Goal: Task Accomplishment & Management: Manage account settings

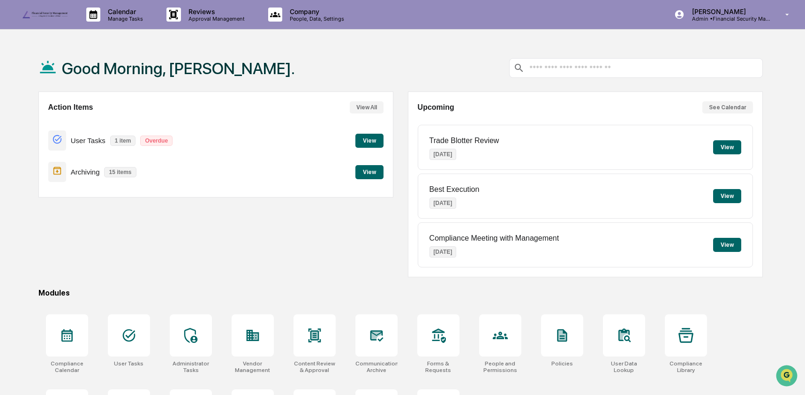
click at [374, 139] on button "View" at bounding box center [369, 141] width 28 height 14
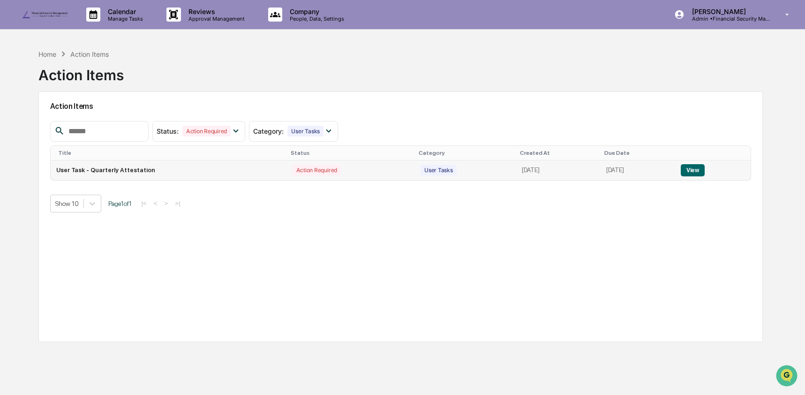
click at [700, 172] on button "View" at bounding box center [693, 170] width 24 height 12
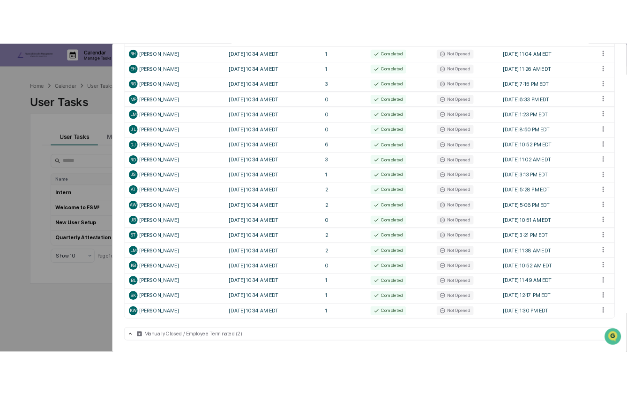
scroll to position [268, 0]
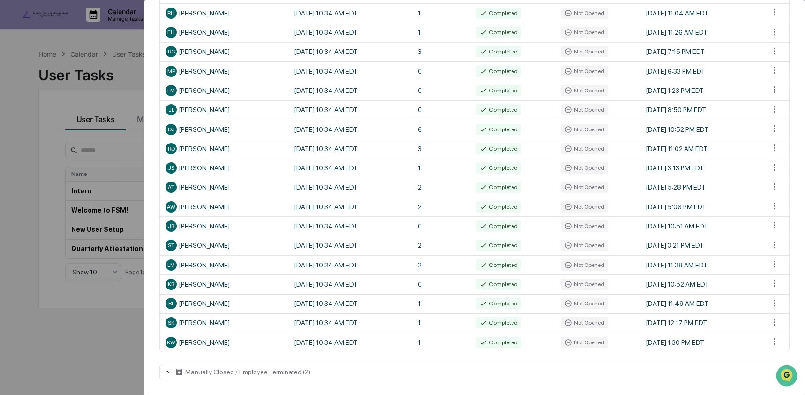
click at [30, 128] on div "User Tasks Quarterly Attestation Task Details Quarterly Attestation In Progress…" at bounding box center [402, 197] width 805 height 395
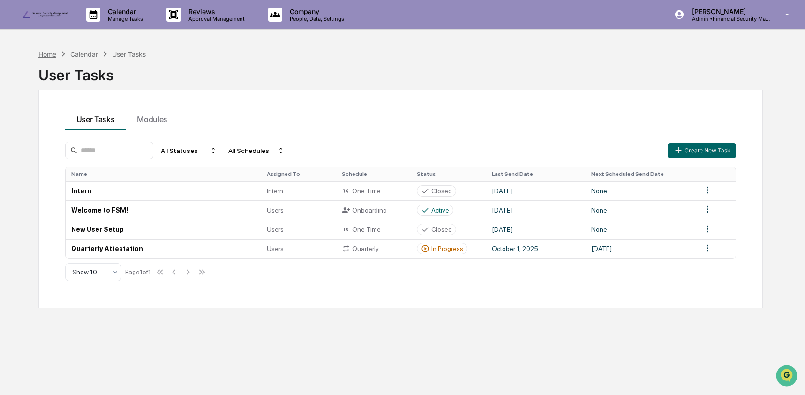
click at [53, 56] on div "Home" at bounding box center [47, 54] width 18 height 8
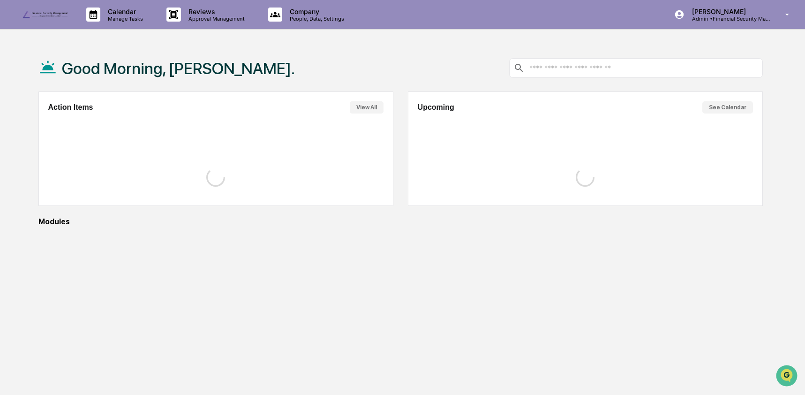
click at [53, 56] on div "Good Morning, [PERSON_NAME]." at bounding box center [166, 68] width 256 height 47
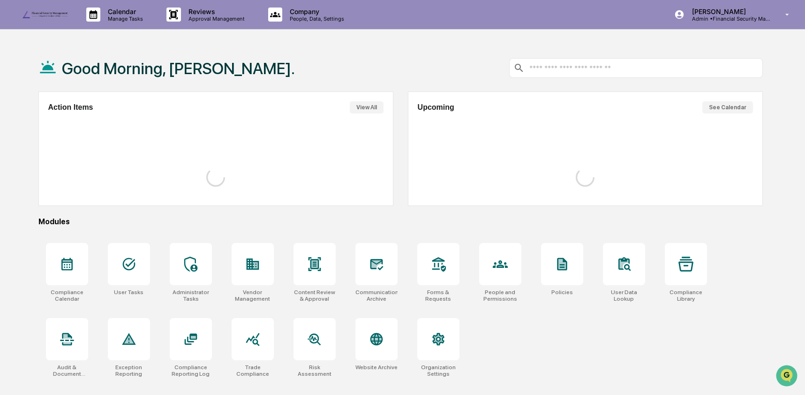
click at [251, 61] on div "Good Morning, [PERSON_NAME]." at bounding box center [400, 68] width 724 height 47
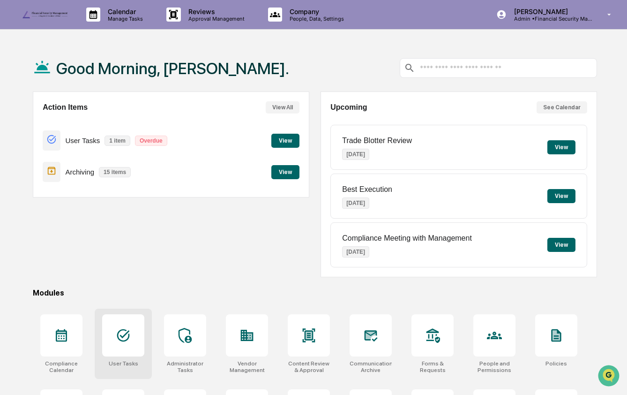
click at [128, 332] on icon at bounding box center [123, 335] width 15 height 15
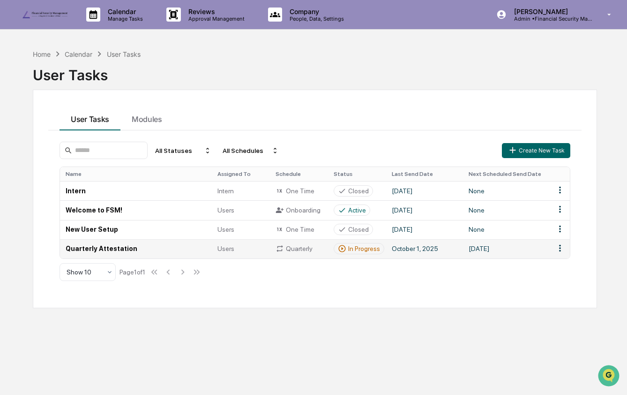
click at [143, 250] on td "Quarterly Attestation" at bounding box center [136, 248] width 152 height 19
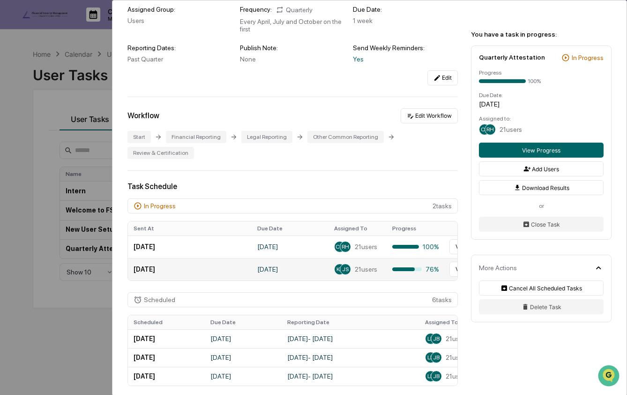
scroll to position [120, 0]
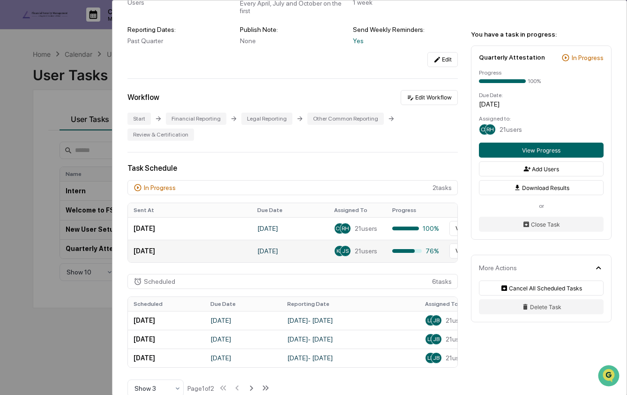
click at [205, 258] on td "September 30, 2025" at bounding box center [190, 251] width 124 height 23
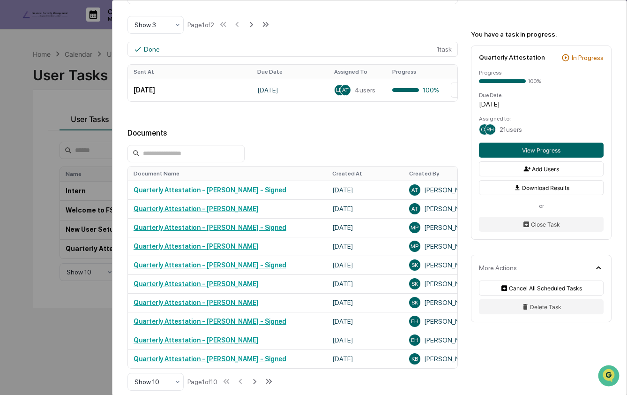
scroll to position [297, 0]
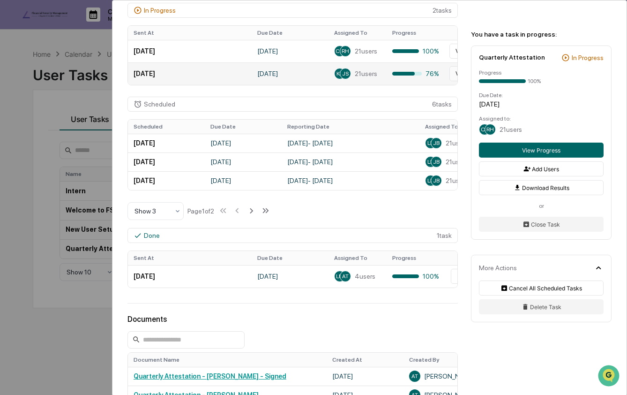
click at [451, 77] on button "View Progress" at bounding box center [475, 73] width 51 height 15
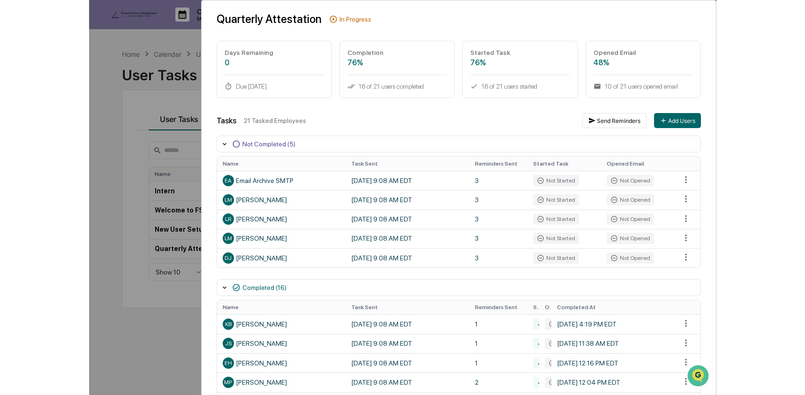
scroll to position [24, 0]
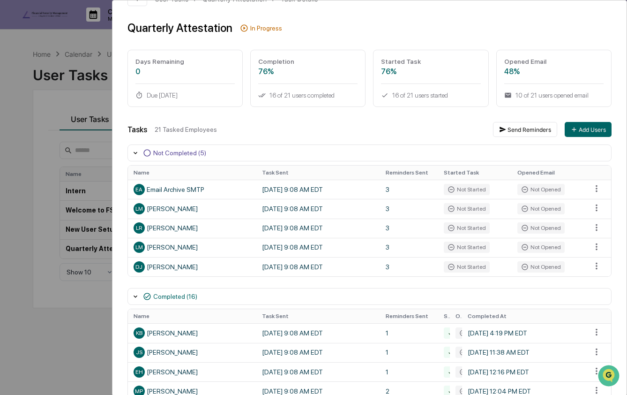
click at [445, 168] on th "Started Task" at bounding box center [475, 172] width 74 height 14
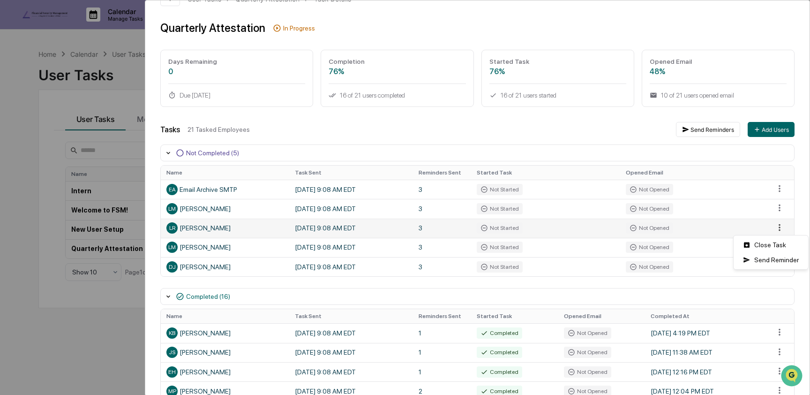
click at [627, 228] on html "Calendar Manage Tasks Reviews Approval Management Company People, Data, Setting…" at bounding box center [405, 197] width 810 height 395
click at [627, 240] on div "Close Task" at bounding box center [771, 244] width 71 height 15
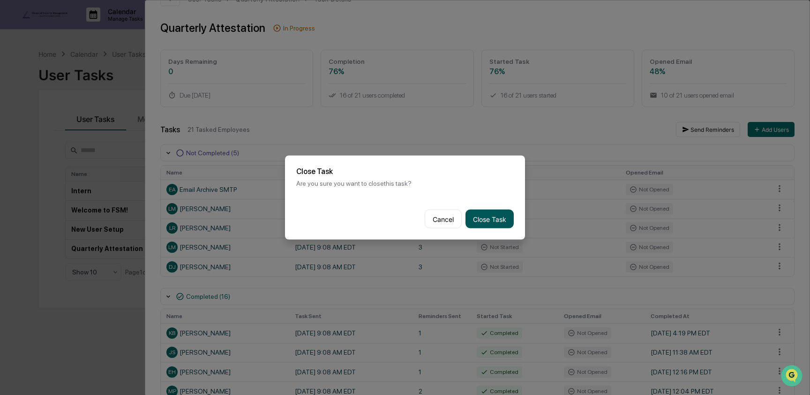
click at [478, 219] on button "Close Task" at bounding box center [490, 219] width 48 height 19
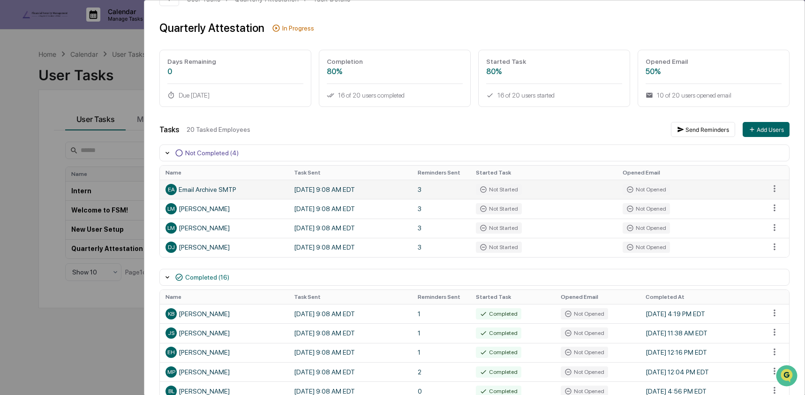
click at [218, 189] on div "EA Email Archive SMTP" at bounding box center [223, 189] width 117 height 11
click at [46, 132] on div "User Tasks Quarterly Attestation Task Details Quarterly Attestation In Progress…" at bounding box center [402, 197] width 805 height 395
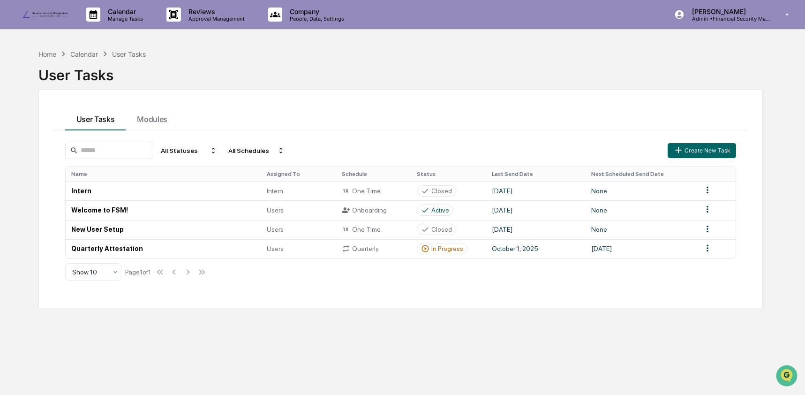
click at [47, 47] on div "Home Calendar User Tasks User Tasks User Tasks Modules All Statuses All Schedul…" at bounding box center [400, 242] width 752 height 395
click at [42, 57] on div "Home" at bounding box center [47, 54] width 18 height 8
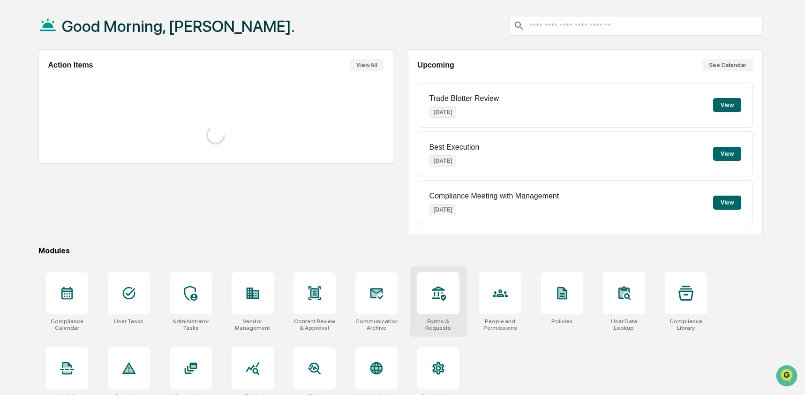
scroll to position [61, 0]
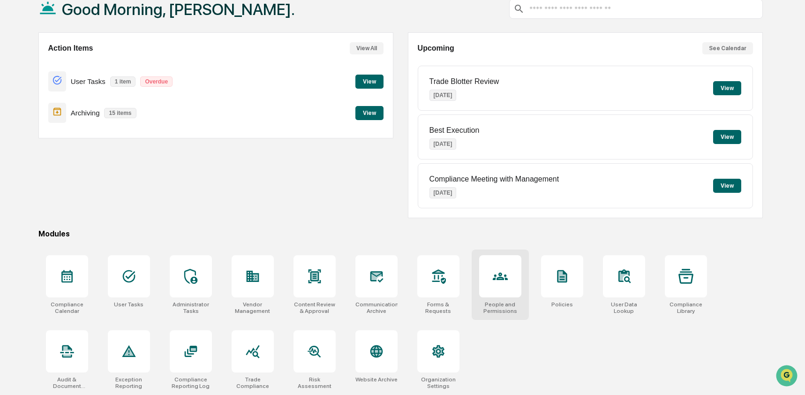
click at [509, 286] on div at bounding box center [500, 276] width 42 height 42
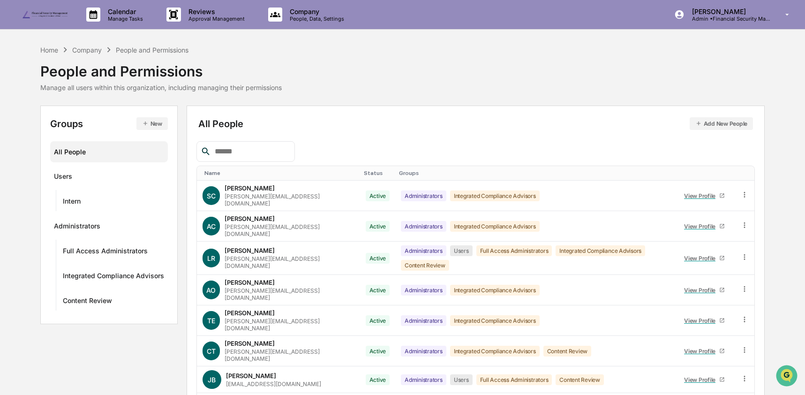
click at [227, 154] on input "text" at bounding box center [251, 151] width 80 height 12
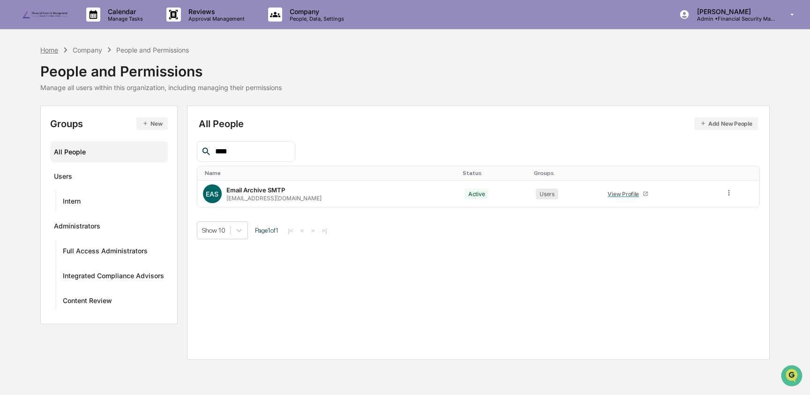
type input "****"
click at [53, 47] on div "Home" at bounding box center [49, 50] width 18 height 8
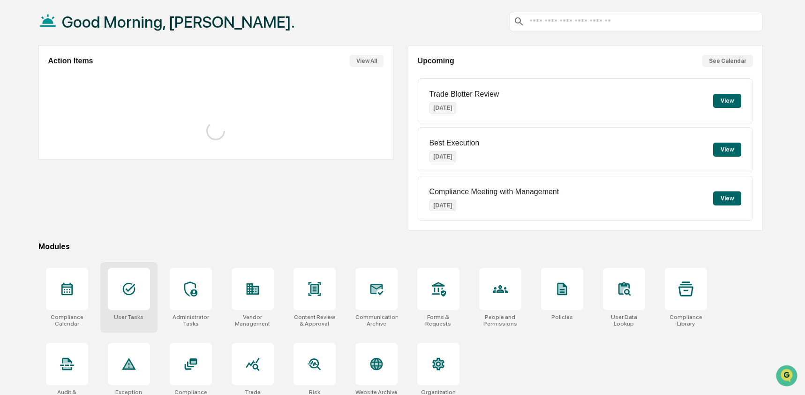
scroll to position [61, 0]
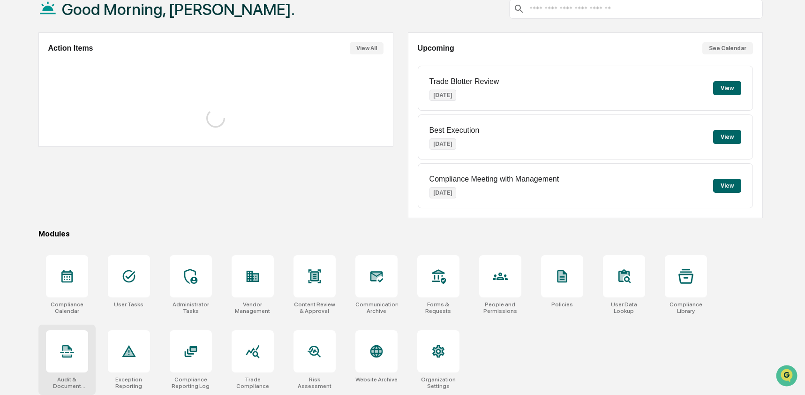
click at [67, 340] on div at bounding box center [67, 351] width 42 height 42
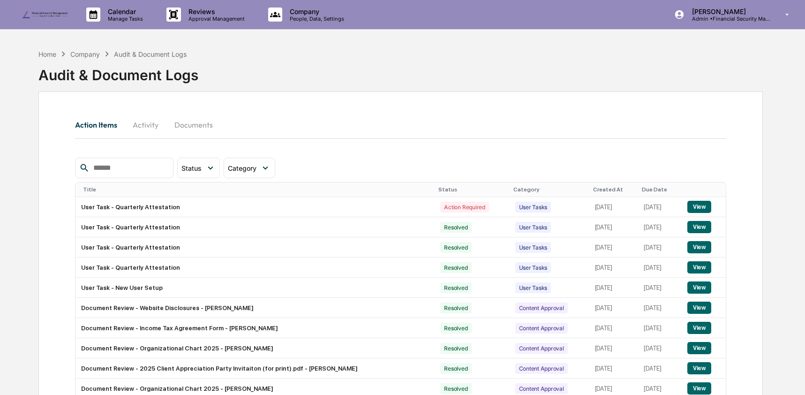
click at [137, 125] on button "Activity" at bounding box center [146, 124] width 42 height 23
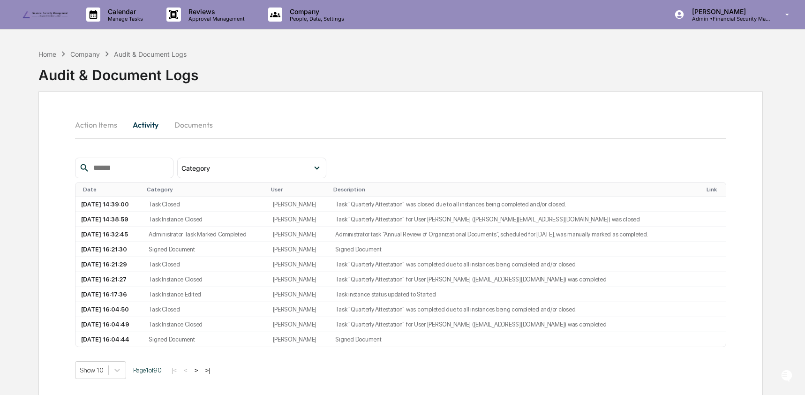
click at [128, 170] on input "text" at bounding box center [130, 168] width 80 height 12
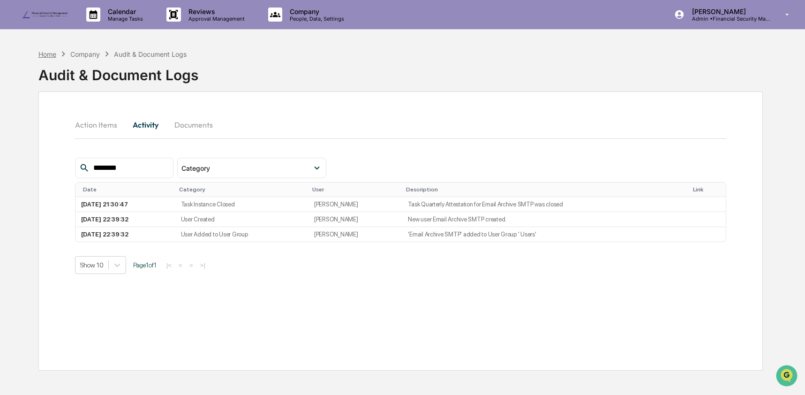
type input "********"
click at [43, 54] on div "Home" at bounding box center [47, 54] width 18 height 8
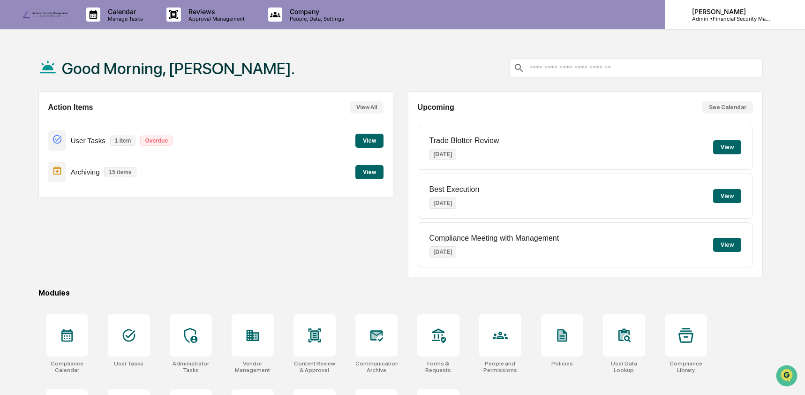
click at [745, 15] on p "[PERSON_NAME]" at bounding box center [727, 12] width 87 height 8
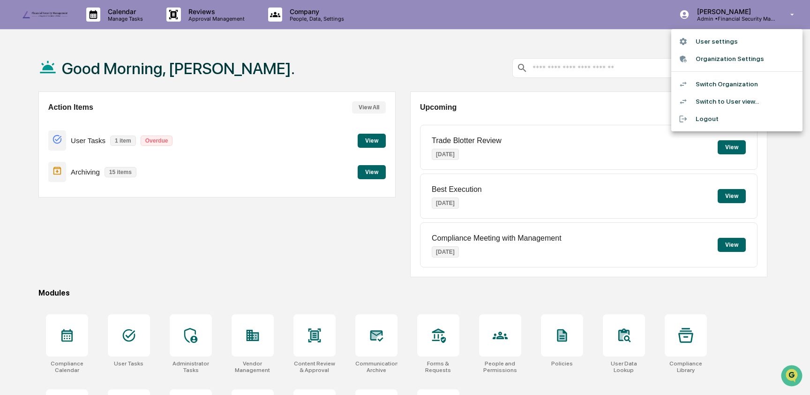
click at [736, 83] on li "Switch Organization" at bounding box center [736, 83] width 131 height 17
